Goal: Task Accomplishment & Management: Manage account settings

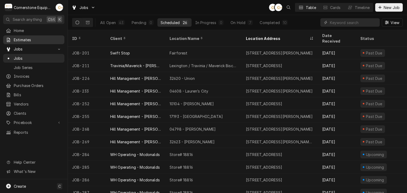
click at [28, 38] on span "Estimates" at bounding box center [38, 40] width 48 height 6
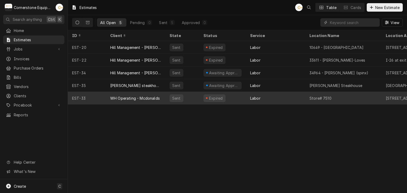
click at [150, 99] on div "WH Operating - Mcdonalds" at bounding box center [135, 99] width 50 height 6
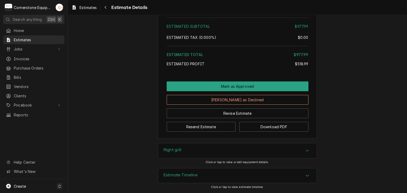
scroll to position [658, 0]
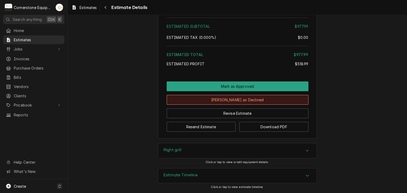
click at [225, 101] on button "Mark as Declined" at bounding box center [238, 100] width 142 height 10
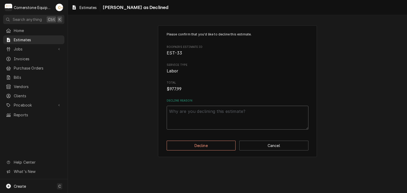
click at [212, 118] on textarea "Decline Reason" at bounding box center [238, 118] width 142 height 24
type textarea "x"
type textarea "n"
type textarea "x"
type textarea "no"
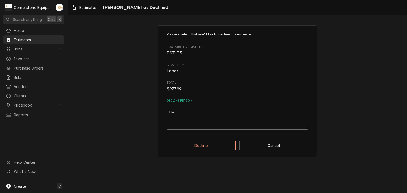
type textarea "x"
type textarea "not"
type textarea "x"
type textarea "not"
type textarea "x"
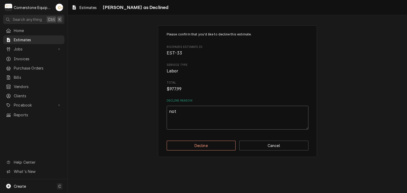
type textarea "not a"
type textarea "x"
type textarea "not at"
type textarea "x"
type textarea "not at"
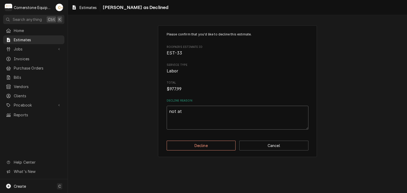
type textarea "x"
type textarea "not at t"
type textarea "x"
type textarea "not at th"
type textarea "x"
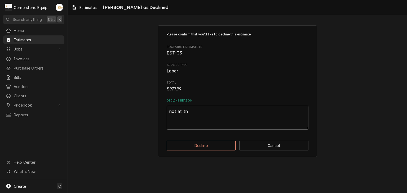
type textarea "not at the"
type textarea "x"
type textarea "not at the"
type textarea "x"
type textarea "not at the m"
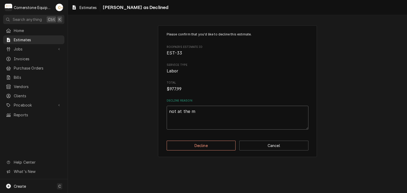
type textarea "x"
type textarea "not at the mo"
type textarea "x"
type textarea "not at the mon"
type textarea "x"
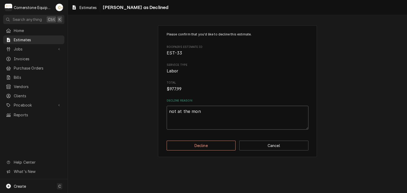
type textarea "not at the monm"
type textarea "x"
type textarea "not at the mon"
type textarea "x"
type textarea "not at the mo"
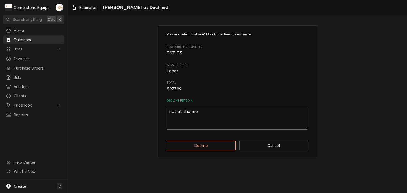
type textarea "x"
type textarea "not at the mom"
type textarea "x"
type textarea "not at the mome"
type textarea "x"
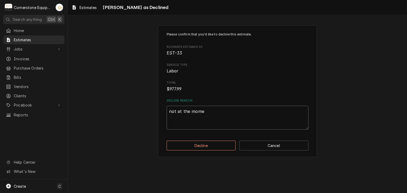
type textarea "not at the momen"
type textarea "x"
type textarea "not at the moment"
click at [209, 140] on div "Please confirm that you'd like to decline this estimate. Roopairs Estimate ID E…" at bounding box center [237, 91] width 159 height 132
click at [210, 141] on button "Decline" at bounding box center [201, 146] width 69 height 10
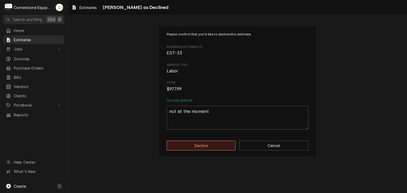
type textarea "x"
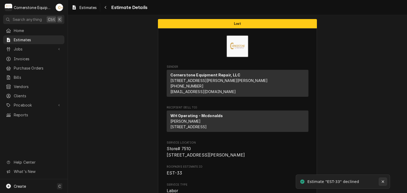
click at [384, 186] on button "Notifications alt+T" at bounding box center [382, 182] width 8 height 8
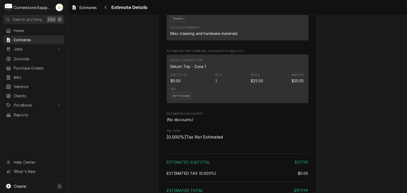
scroll to position [635, 0]
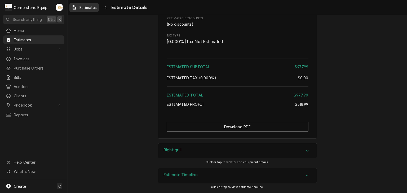
click at [93, 8] on span "Estimates" at bounding box center [87, 8] width 17 height 6
